Goal: Information Seeking & Learning: Learn about a topic

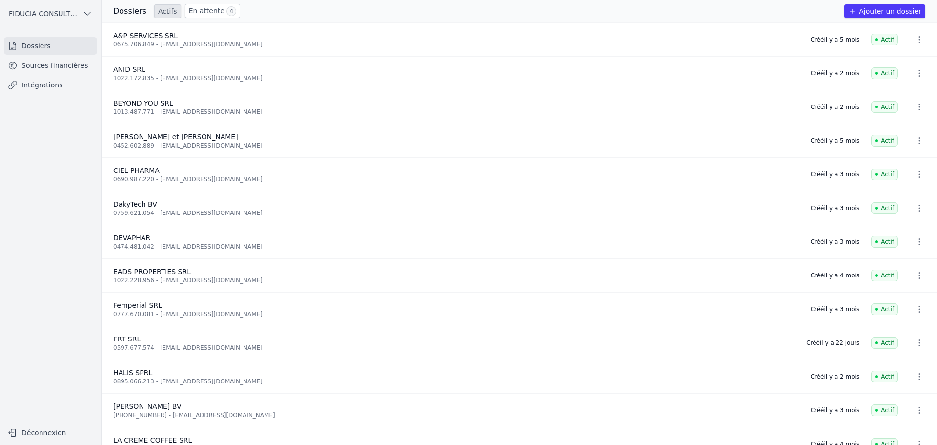
click at [66, 64] on link "Sources financières" at bounding box center [50, 66] width 93 height 18
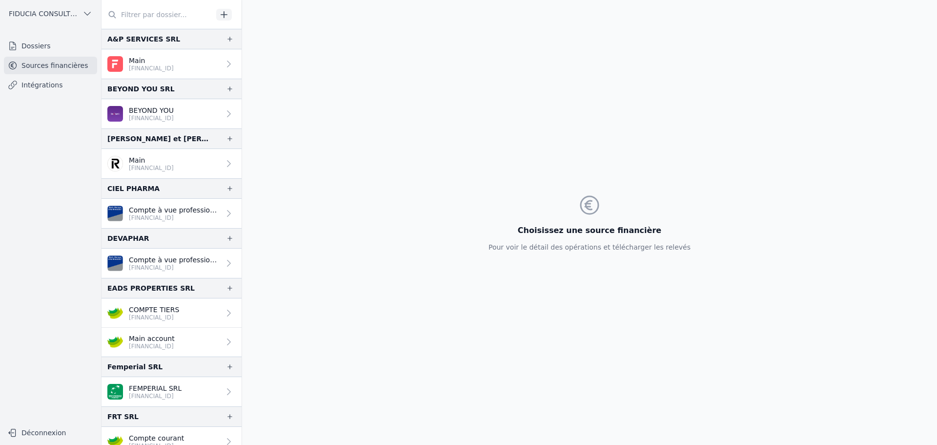
click at [174, 260] on p "Compte à vue professionnel" at bounding box center [174, 260] width 91 height 10
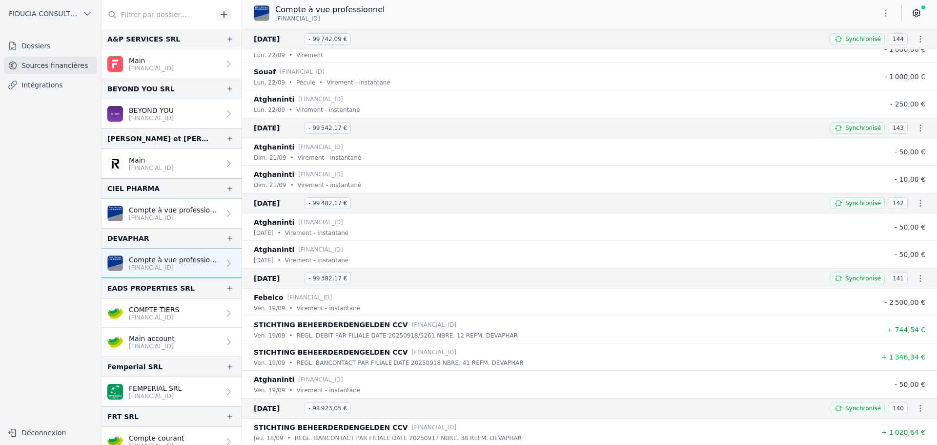
scroll to position [390, 0]
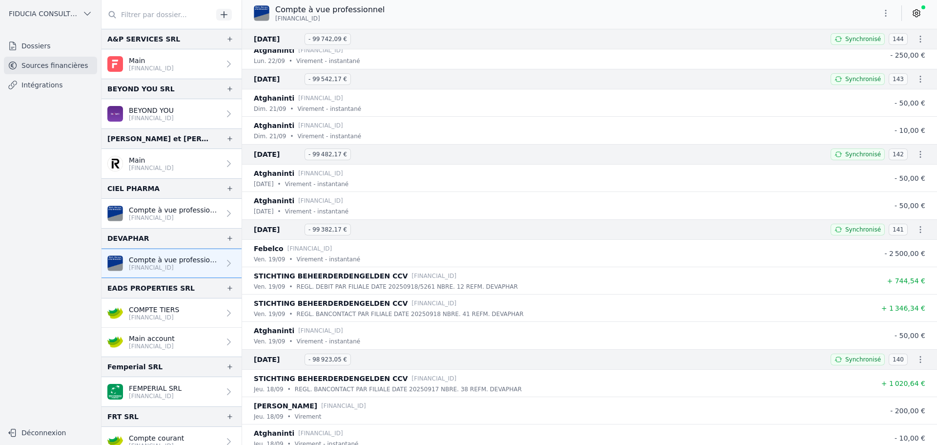
click at [173, 220] on p "[FINANCIAL_ID]" at bounding box center [174, 218] width 91 height 8
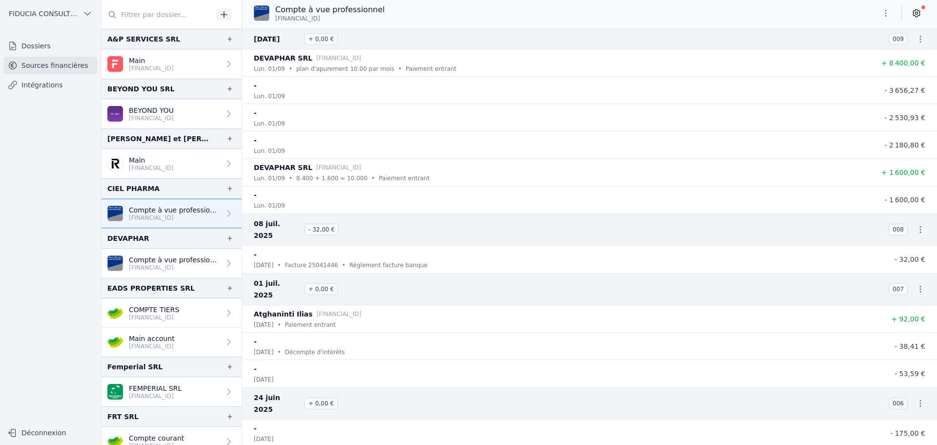
click at [300, 102] on li "- [DATE] - 3 656,27 €" at bounding box center [589, 90] width 695 height 27
click at [322, 91] on div "lun. 01/09" at bounding box center [560, 96] width 613 height 10
click at [157, 164] on p "[FINANCIAL_ID]" at bounding box center [151, 168] width 45 height 8
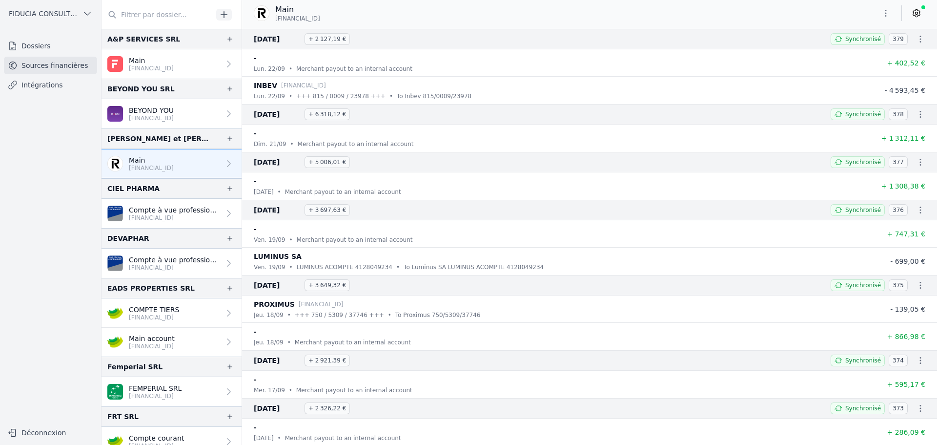
click at [157, 213] on p "Compte à vue professionnel" at bounding box center [174, 210] width 91 height 10
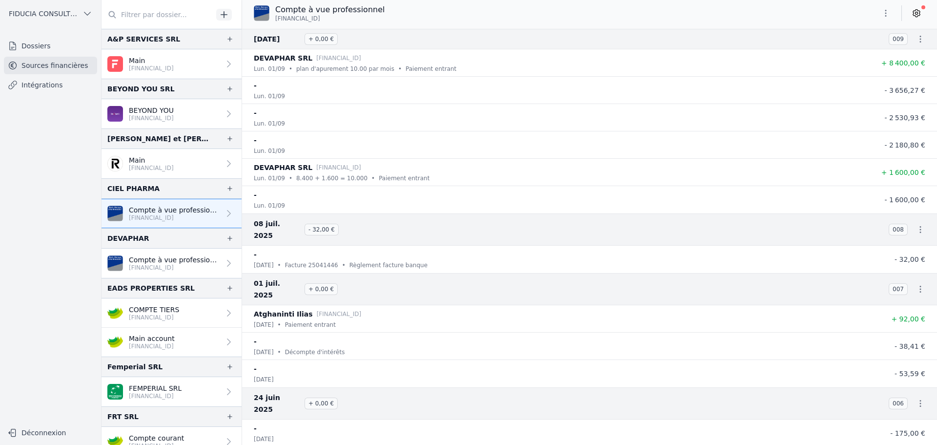
click at [155, 258] on p "Compte à vue professionnel" at bounding box center [174, 260] width 91 height 10
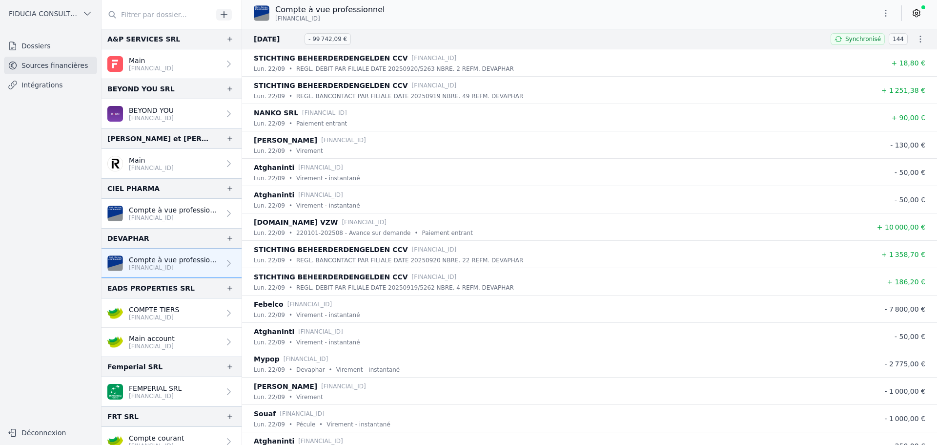
click at [142, 325] on link "COMPTE TIERS [FINANCIAL_ID]" at bounding box center [172, 312] width 140 height 29
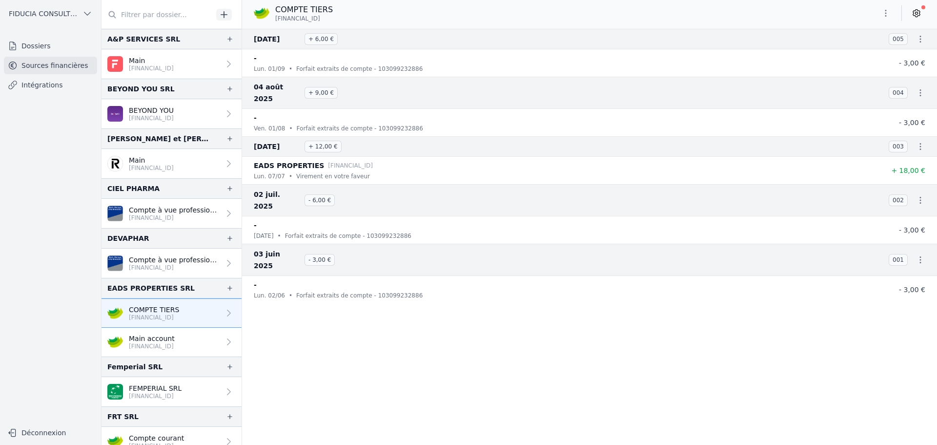
click at [146, 345] on p "[FINANCIAL_ID]" at bounding box center [152, 346] width 46 height 8
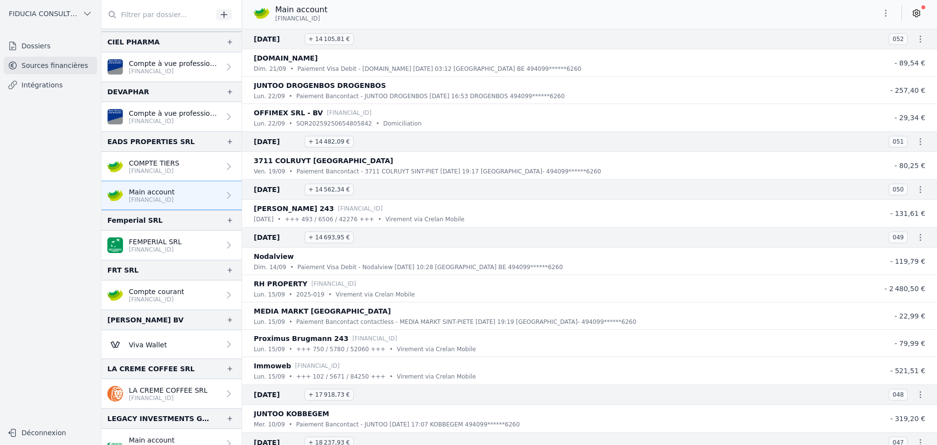
scroll to position [195, 0]
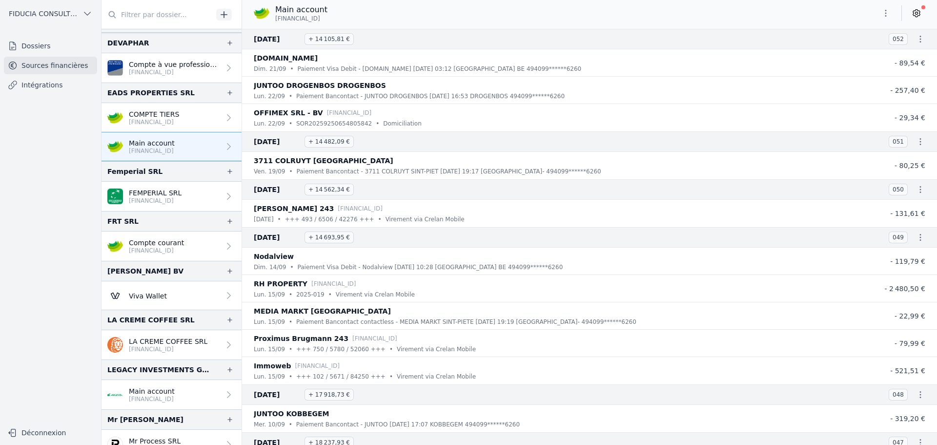
click at [172, 253] on p "[FINANCIAL_ID]" at bounding box center [156, 250] width 55 height 8
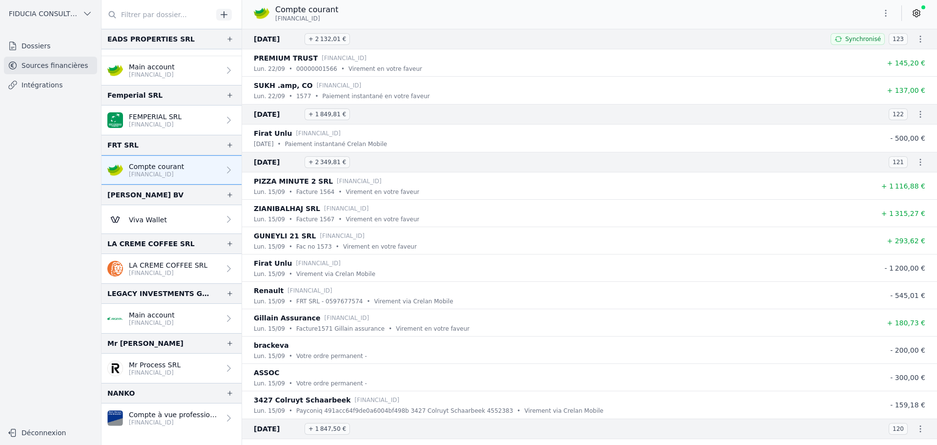
scroll to position [293, 0]
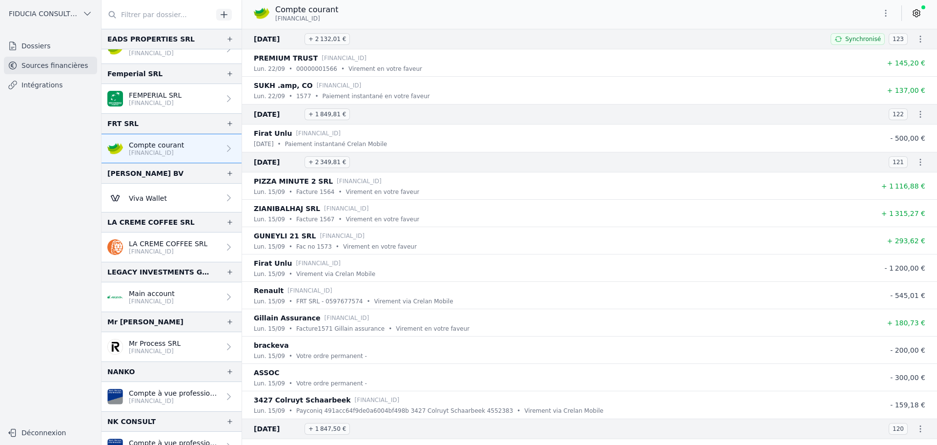
click at [173, 255] on link "LA CREME COFFEE SRL [FINANCIAL_ID]" at bounding box center [172, 246] width 140 height 29
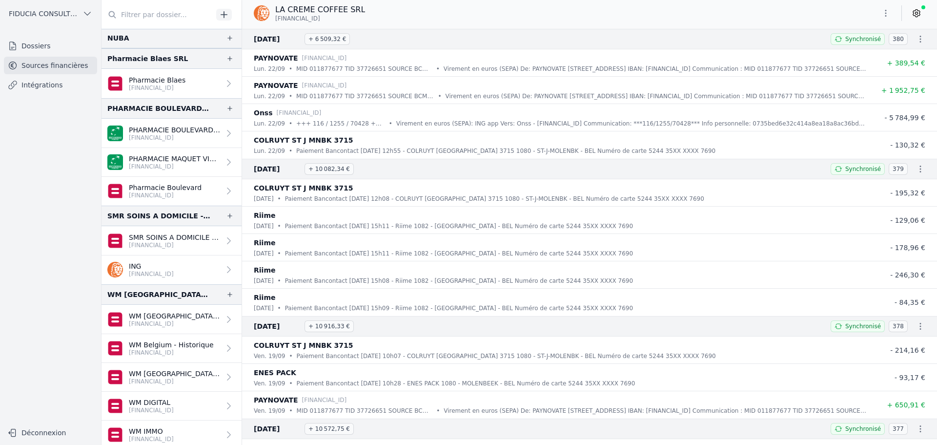
scroll to position [758, 0]
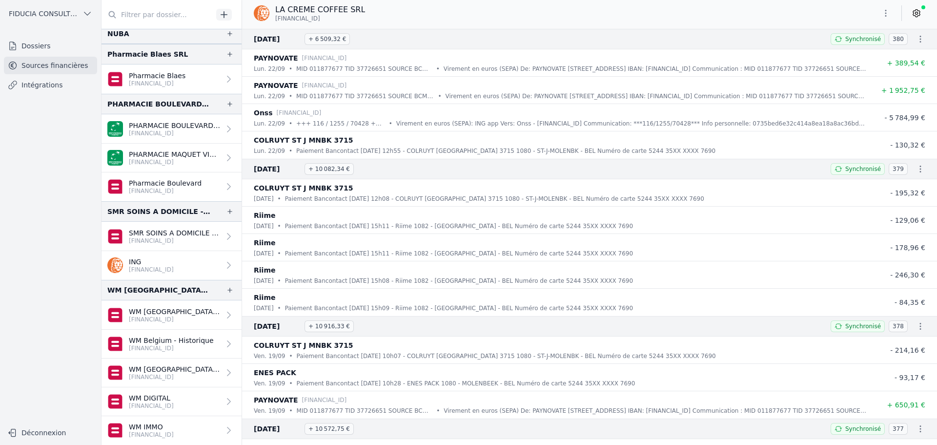
click at [155, 258] on p "ING" at bounding box center [151, 262] width 45 height 10
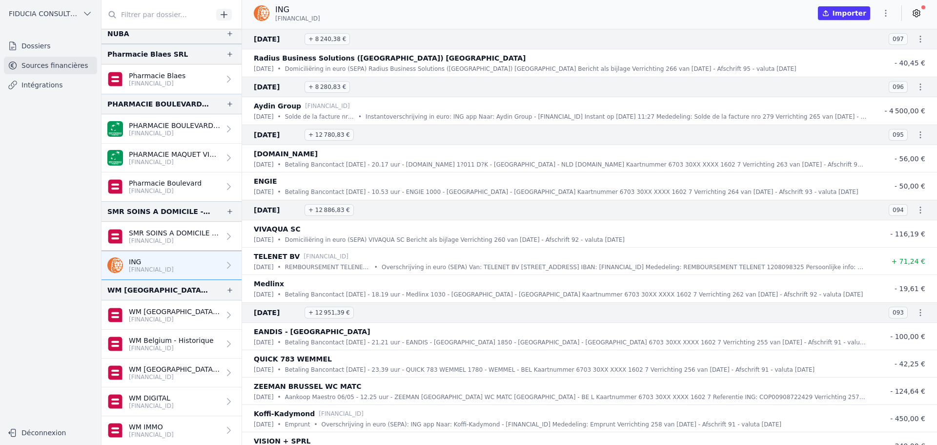
click at [154, 232] on p "SMR SOINS A DOMICILE - THU" at bounding box center [174, 233] width 91 height 10
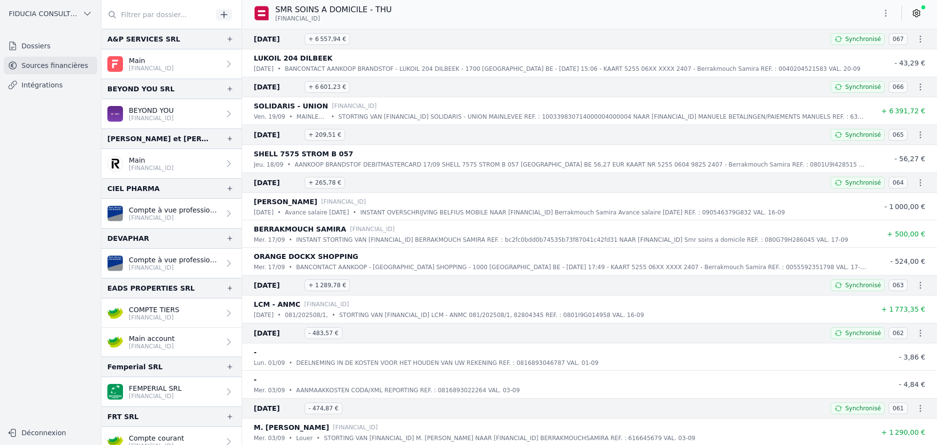
click at [150, 72] on link "Main [FINANCIAL_ID]" at bounding box center [172, 63] width 140 height 29
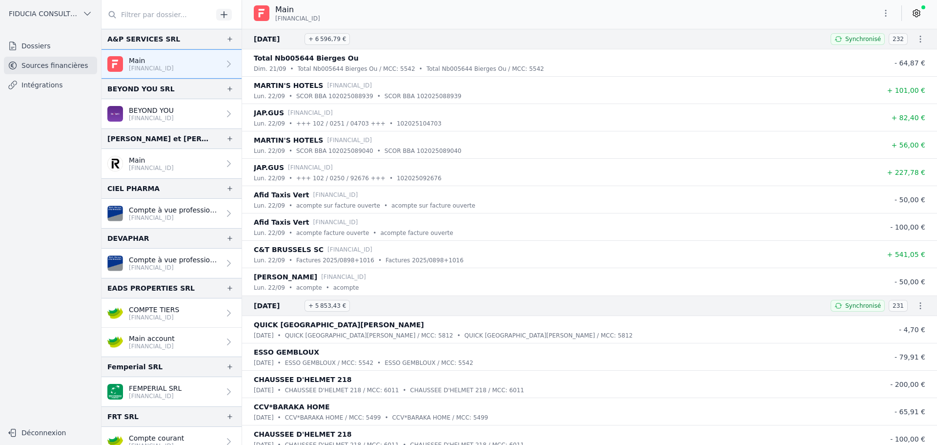
click at [141, 108] on p "BEYOND YOU" at bounding box center [151, 110] width 45 height 10
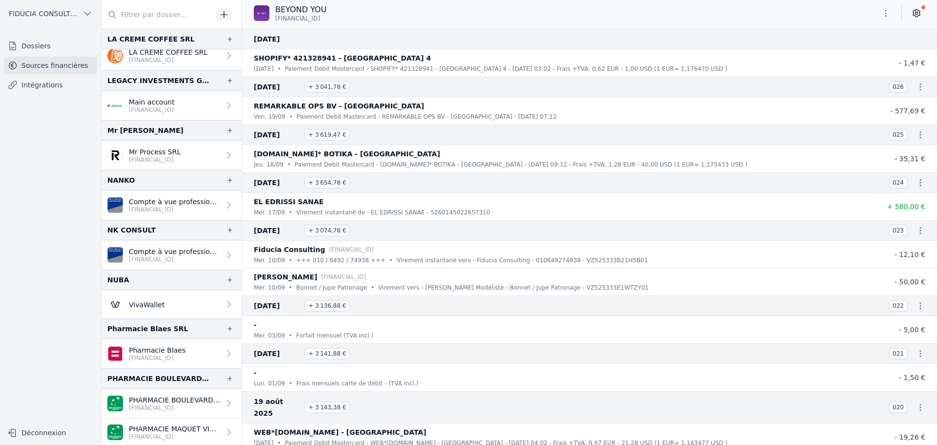
scroll to position [488, 0]
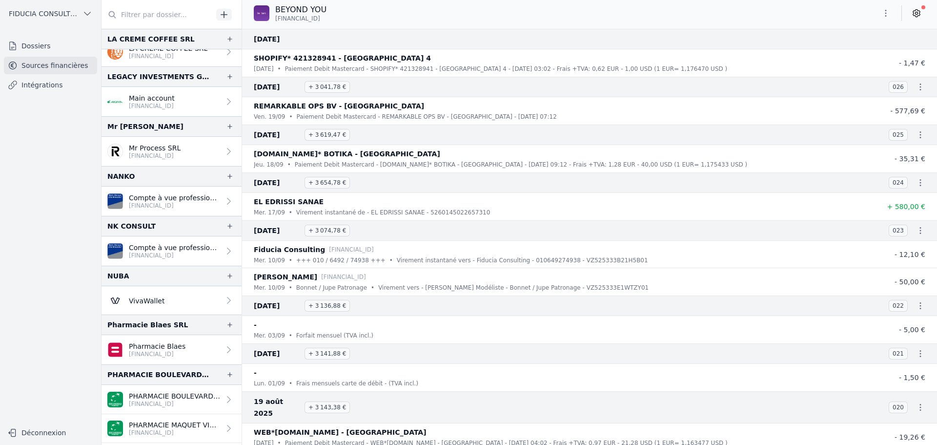
click at [148, 157] on p "[FINANCIAL_ID]" at bounding box center [155, 156] width 52 height 8
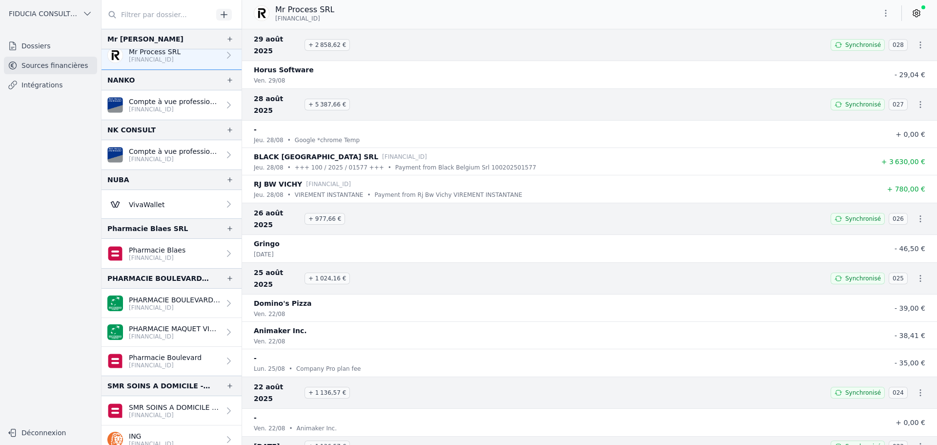
scroll to position [586, 0]
click at [165, 250] on p "Pharmacie Blaes" at bounding box center [157, 249] width 57 height 10
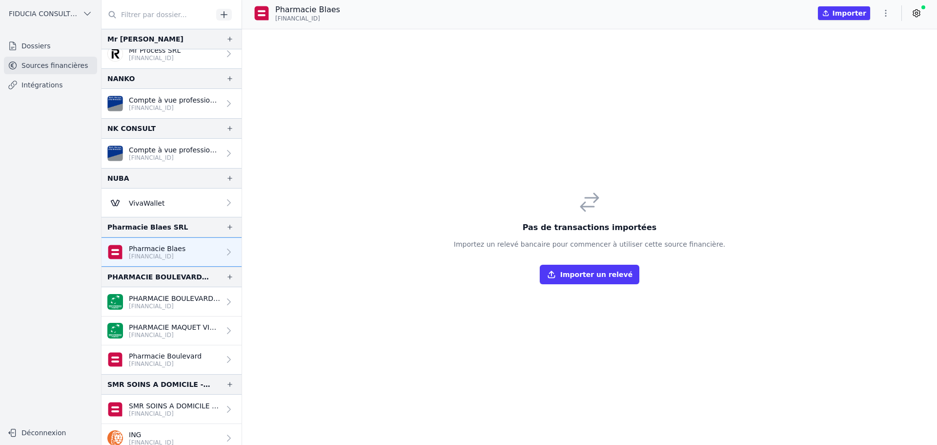
click at [917, 14] on icon at bounding box center [917, 13] width 10 height 10
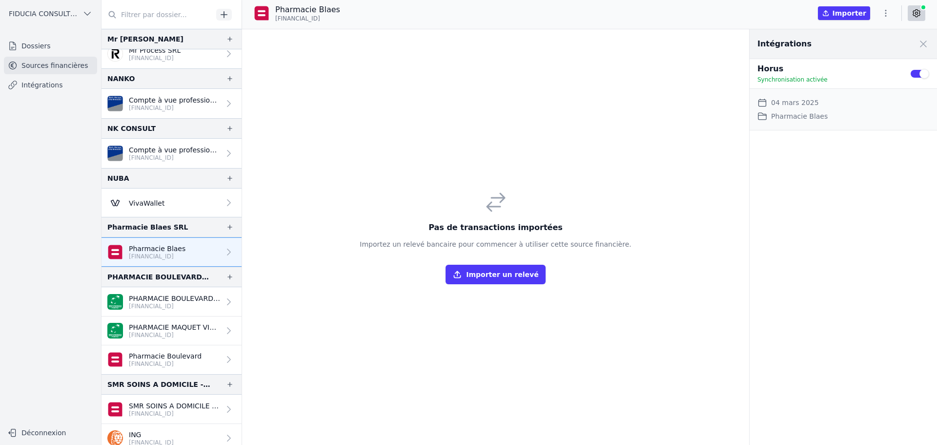
click at [575, 77] on div "Pas de transactions importées Importez un relevé bancaire pour commencer à util…" at bounding box center [496, 236] width 508 height 415
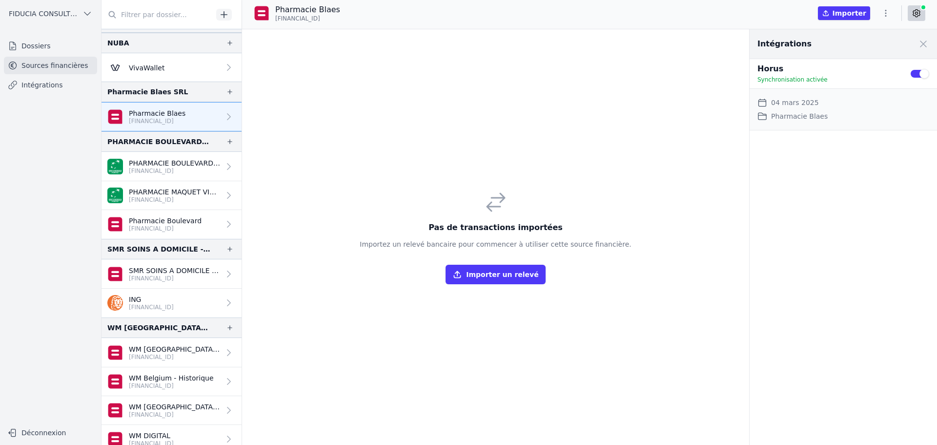
scroll to position [732, 0]
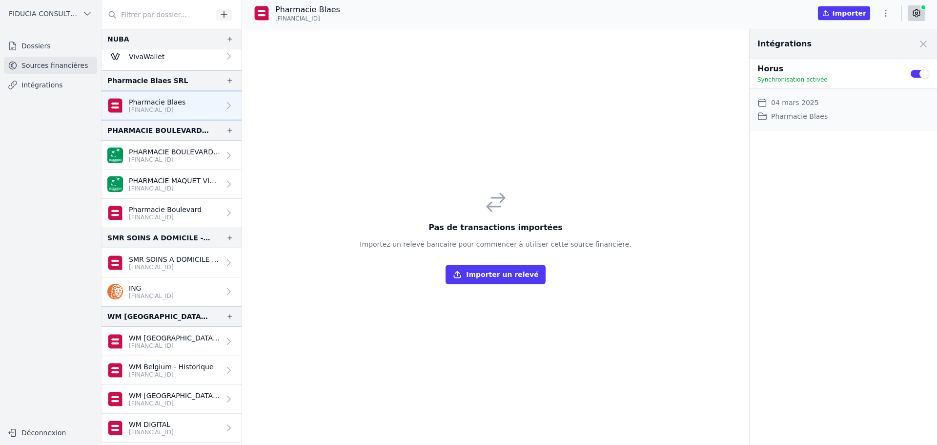
click at [151, 143] on link "PHARMACIE BOULEVARD SPRL [FINANCIAL_ID]" at bounding box center [172, 155] width 140 height 29
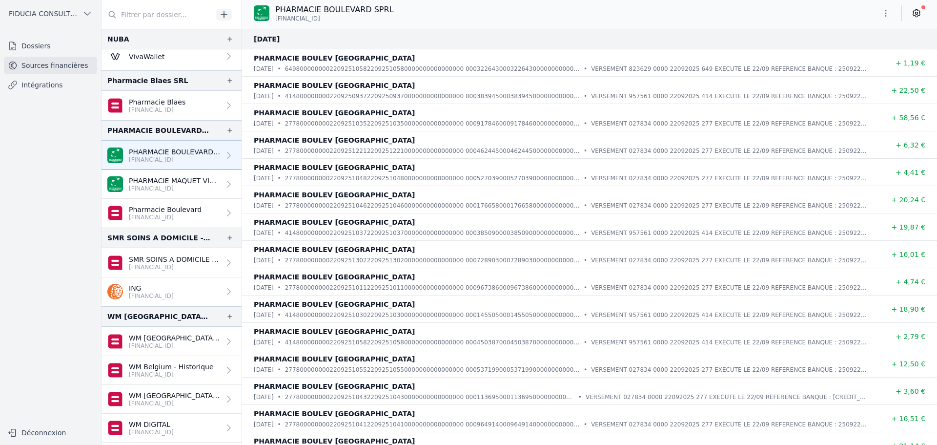
click at [158, 181] on p "PHARMACIE MAQUET VICTOIRE" at bounding box center [174, 181] width 91 height 10
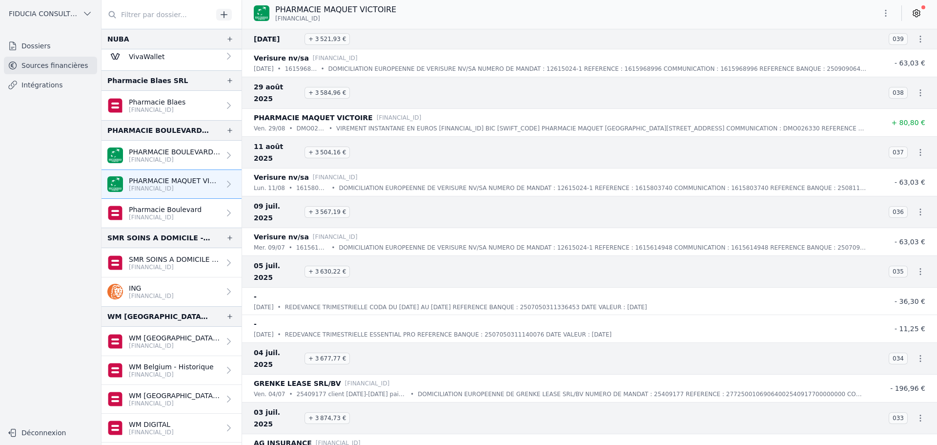
click at [162, 216] on p "[FINANCIAL_ID]" at bounding box center [165, 217] width 73 height 8
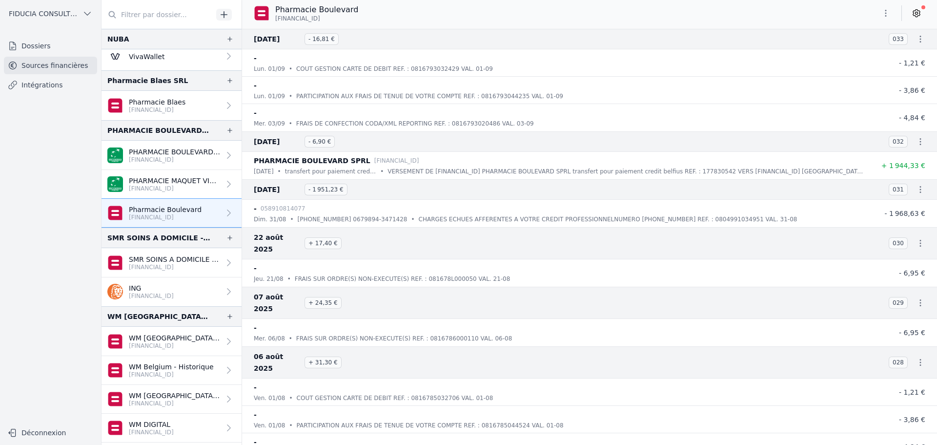
click at [157, 339] on p "WM [GEOGRAPHIC_DATA] - [GEOGRAPHIC_DATA]" at bounding box center [174, 338] width 91 height 10
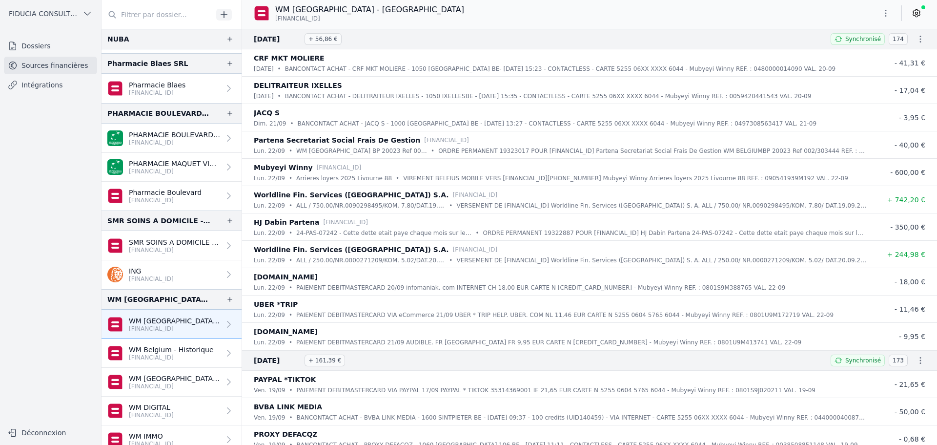
scroll to position [758, 0]
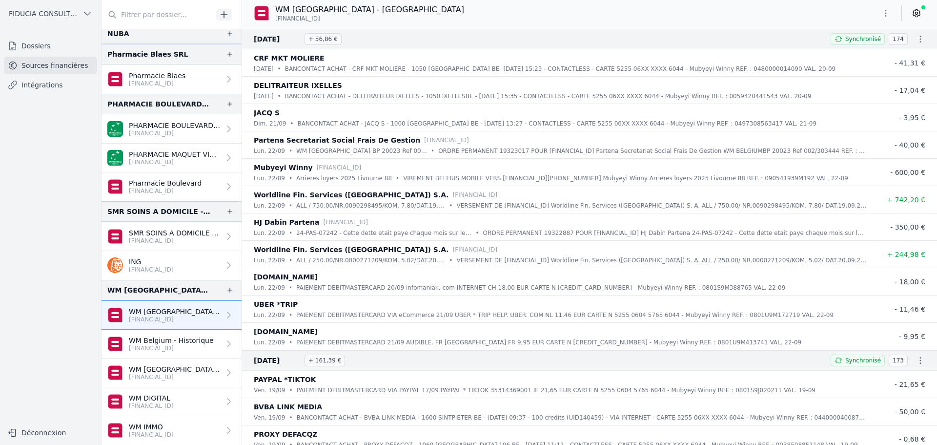
click at [168, 337] on p "WM Belgium - Historique" at bounding box center [171, 340] width 85 height 10
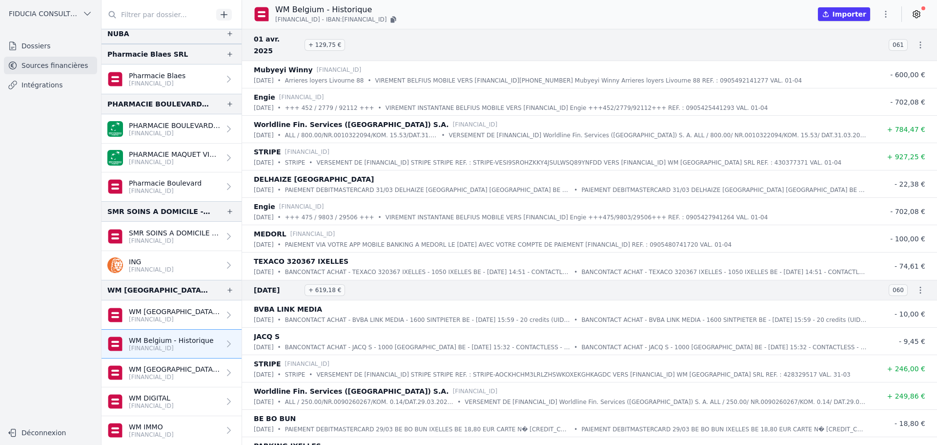
click at [183, 310] on p "WM [GEOGRAPHIC_DATA] - [GEOGRAPHIC_DATA]" at bounding box center [174, 311] width 91 height 10
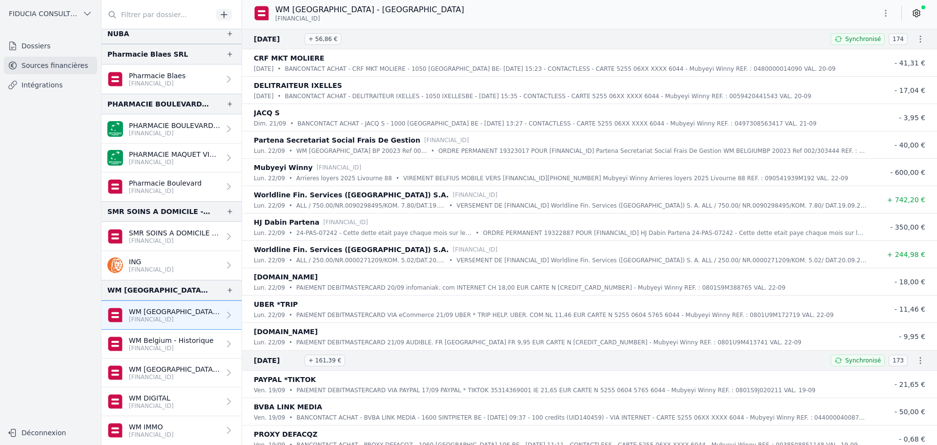
click at [180, 343] on p "WM Belgium - Historique" at bounding box center [171, 340] width 85 height 10
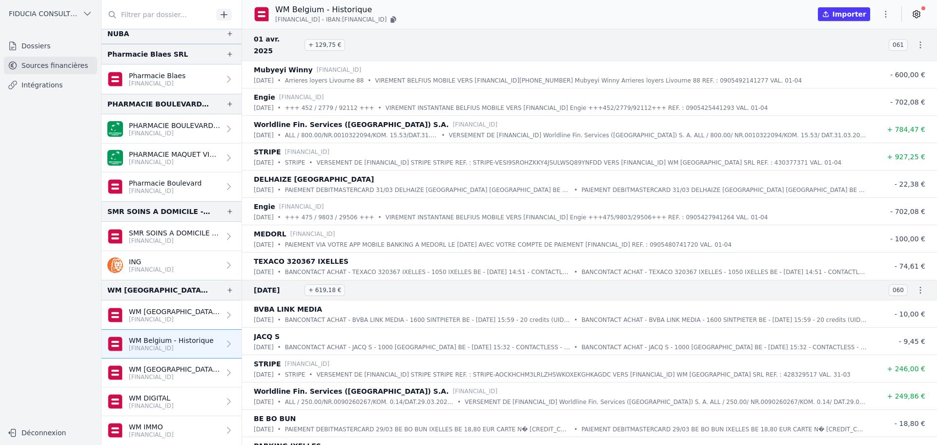
click at [179, 313] on p "WM [GEOGRAPHIC_DATA] - [GEOGRAPHIC_DATA]" at bounding box center [174, 311] width 91 height 10
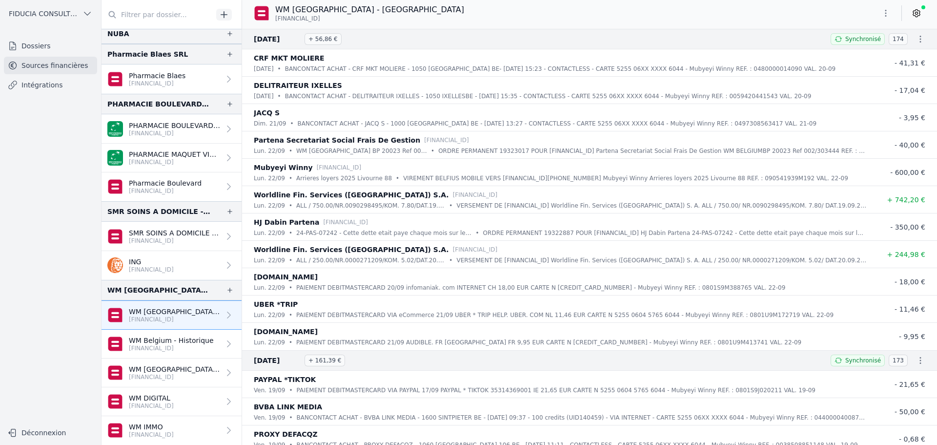
click at [177, 338] on p "WM Belgium - Historique" at bounding box center [171, 340] width 85 height 10
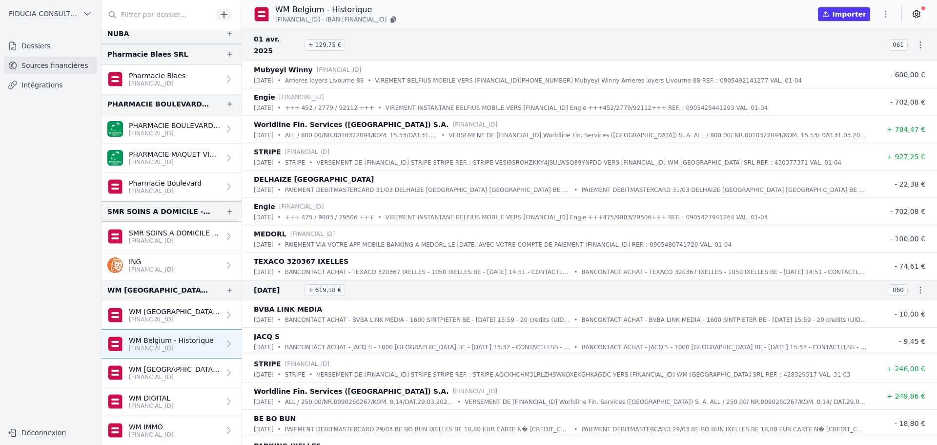
click at [177, 362] on link "WM [GEOGRAPHIC_DATA] - [GEOGRAPHIC_DATA] [FINANCIAL_ID]" at bounding box center [172, 372] width 140 height 29
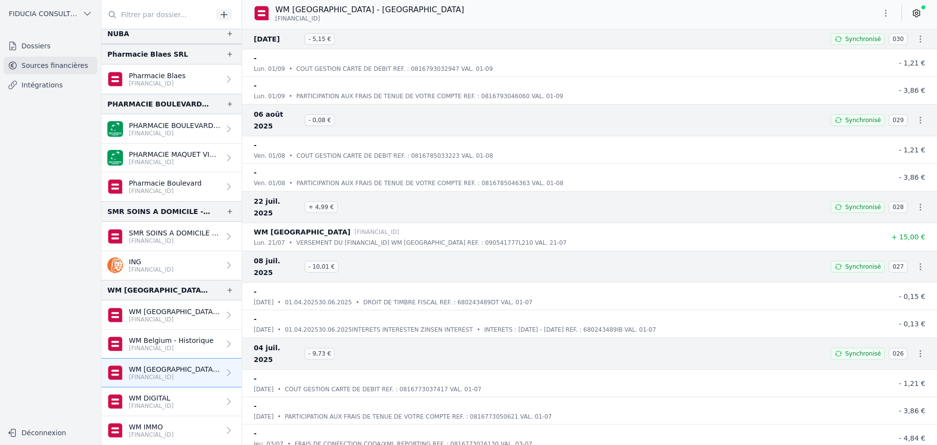
click at [174, 393] on p "WM DIGITAL" at bounding box center [151, 398] width 45 height 10
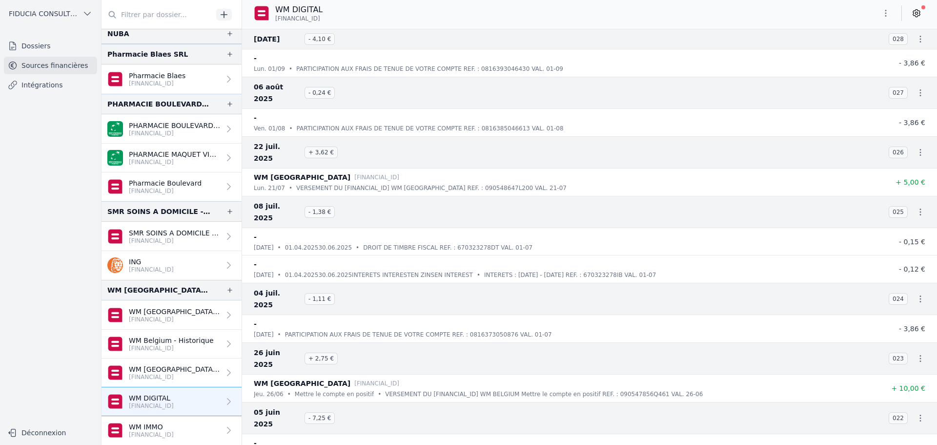
click at [174, 420] on link "WM IMMO [FINANCIAL_ID]" at bounding box center [172, 430] width 140 height 29
